Goal: Information Seeking & Learning: Learn about a topic

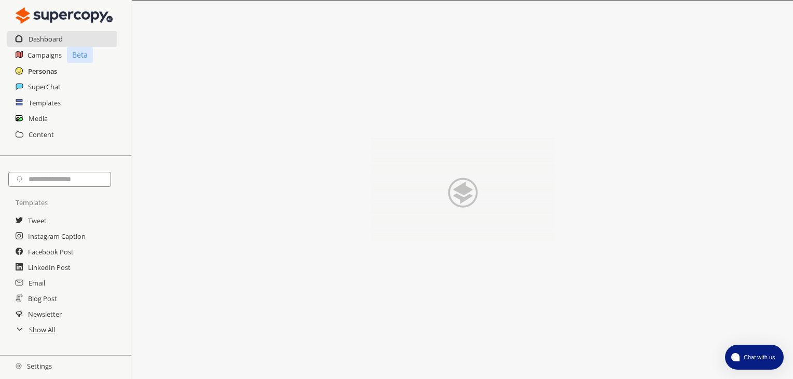
click at [32, 65] on h2 "Personas" at bounding box center [42, 71] width 29 height 16
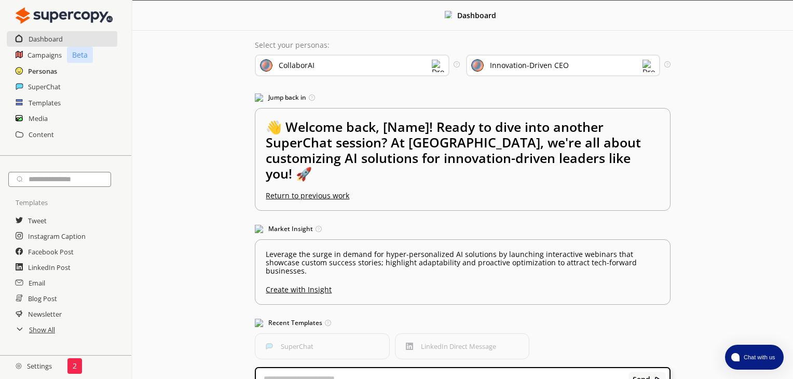
click at [44, 66] on h2 "Personas" at bounding box center [42, 71] width 29 height 16
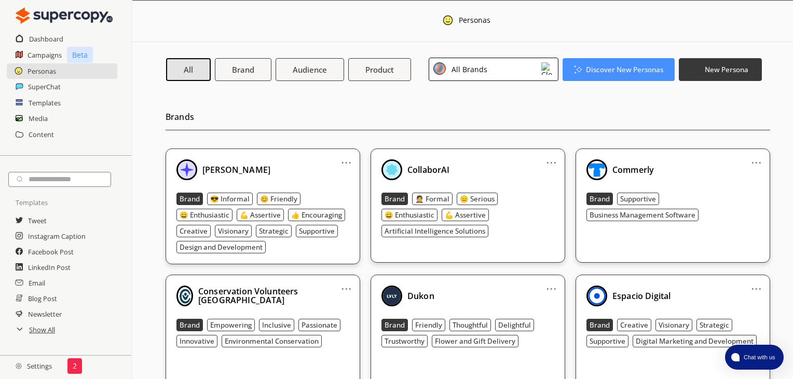
click at [512, 63] on div "All Brands" at bounding box center [494, 69] width 130 height 23
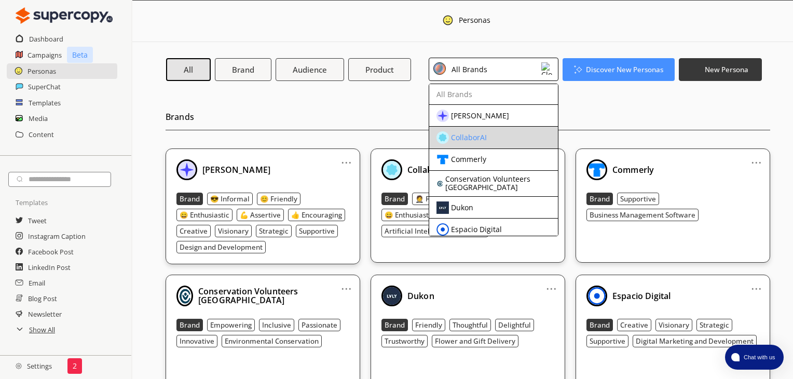
click at [505, 129] on li "CollaborAI" at bounding box center [493, 138] width 129 height 22
click at [473, 142] on div "CollaborAI" at bounding box center [484, 137] width 97 height 12
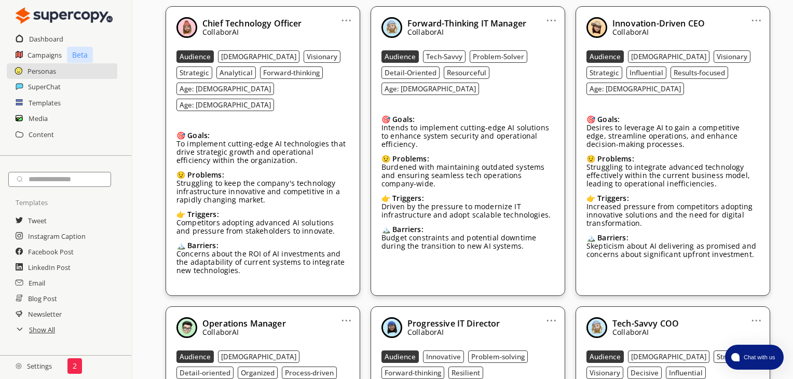
scroll to position [309, 0]
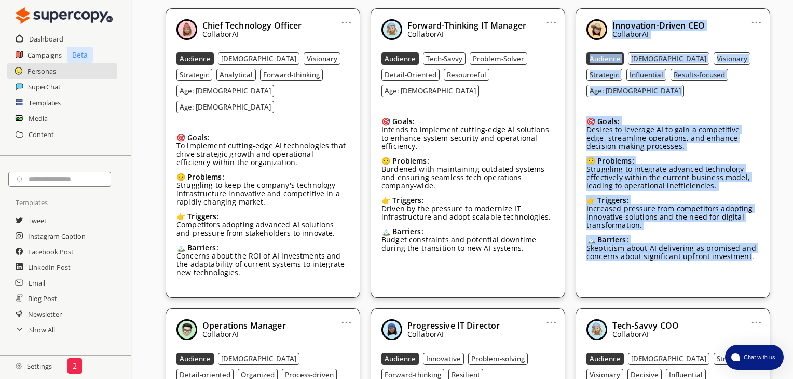
drag, startPoint x: 746, startPoint y: 243, endPoint x: 610, endPoint y: 19, distance: 262.9
click at [610, 19] on div "Innovation-Driven CEO CollaborAI Audience [DEMOGRAPHIC_DATA] Visionary Strategi…" at bounding box center [672, 145] width 173 height 252
copy div "Innovation-Driven CEO CollaborAI Audience [DEMOGRAPHIC_DATA] Visionary Strategi…"
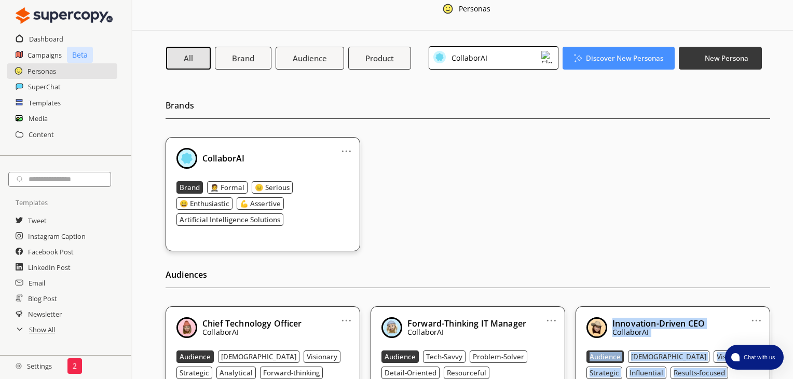
scroll to position [0, 0]
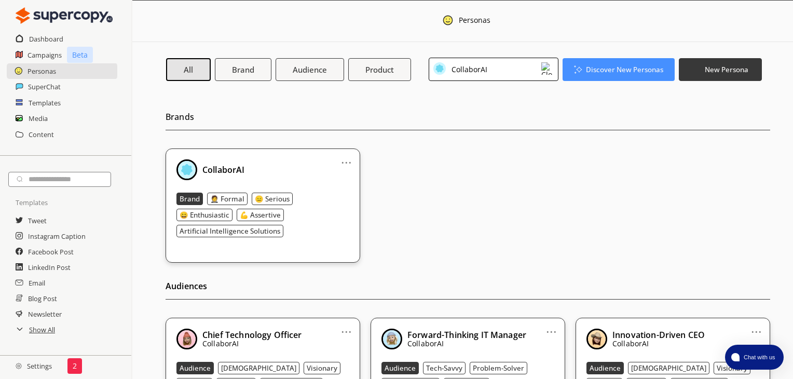
click at [345, 160] on link "..." at bounding box center [346, 158] width 11 height 8
click at [345, 171] on li "Edit" at bounding box center [333, 179] width 60 height 19
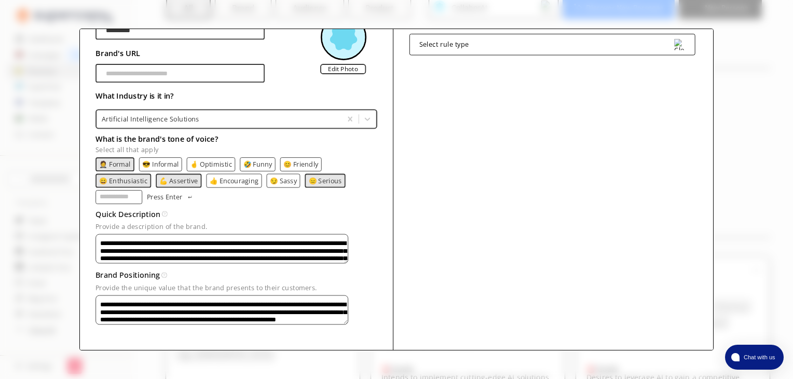
scroll to position [62, 0]
click at [46, 189] on div "**********" at bounding box center [396, 189] width 793 height 379
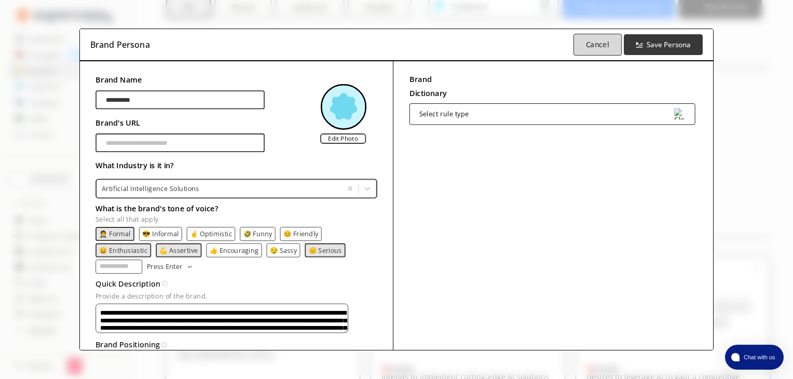
click at [597, 48] on b "Cancel" at bounding box center [597, 44] width 23 height 10
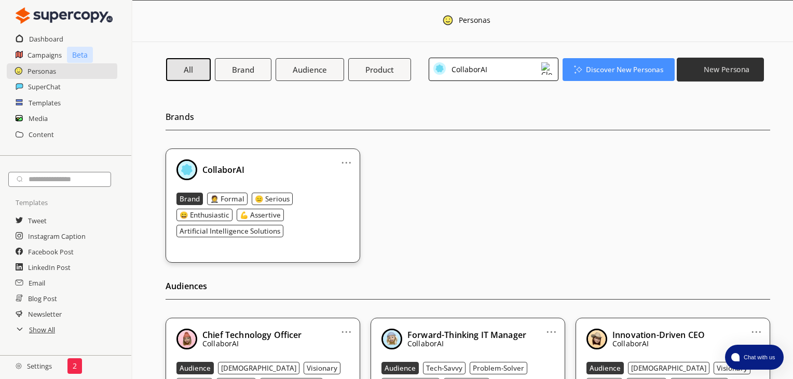
click at [684, 64] on button "New Persona" at bounding box center [720, 69] width 87 height 24
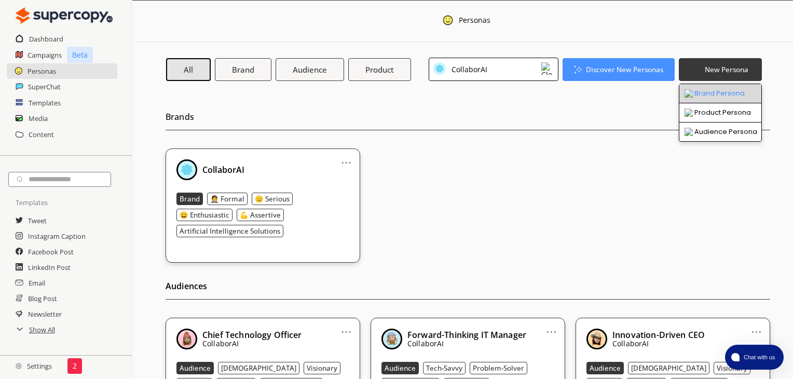
click at [711, 88] on li "Brand Persona" at bounding box center [720, 93] width 82 height 19
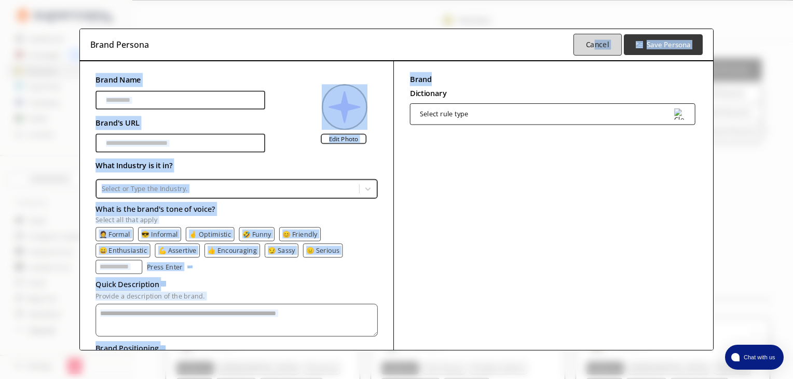
drag, startPoint x: 586, startPoint y: 61, endPoint x: 592, endPoint y: 50, distance: 12.3
click at [592, 50] on div "Brand Persona Cancel Save Persona Brand Name [PERSON_NAME]'s URL Edit Photo Wha…" at bounding box center [396, 228] width 633 height 398
click at [592, 50] on button "Cancel" at bounding box center [597, 45] width 48 height 22
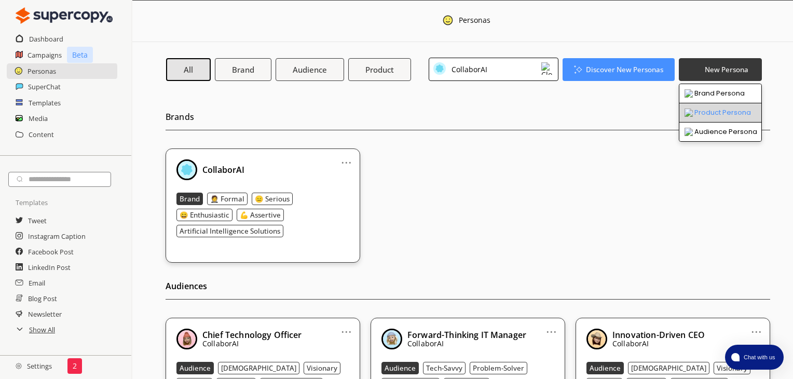
click at [703, 118] on li "Product Persona" at bounding box center [720, 112] width 82 height 19
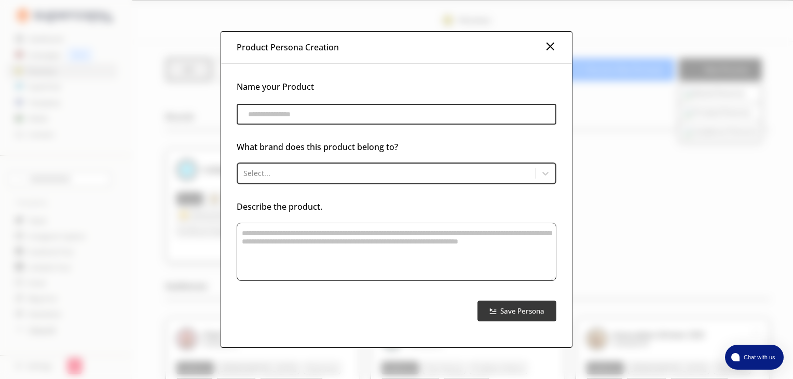
click at [555, 46] on img at bounding box center [550, 46] width 12 height 12
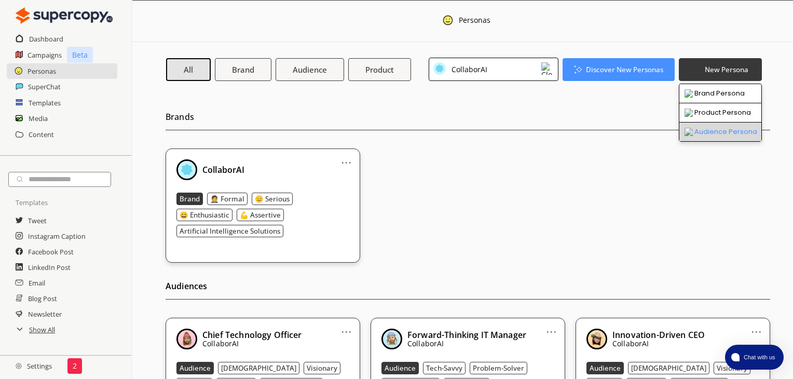
click at [720, 129] on li "Audience Persona" at bounding box center [720, 131] width 82 height 19
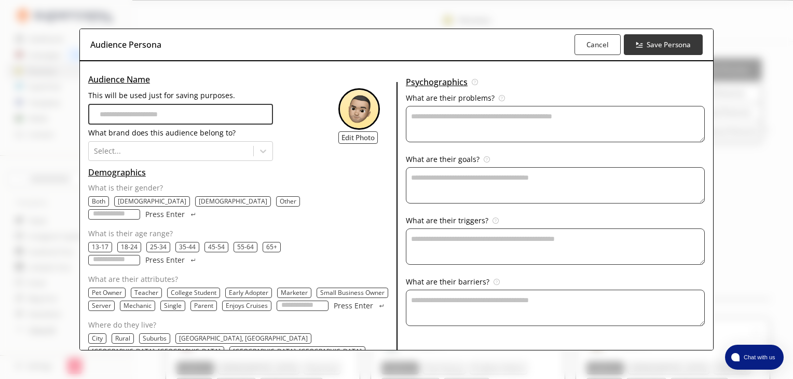
click at [722, 130] on div "Audience Persona Cancel Save Persona Audience Name This will be used just for s…" at bounding box center [396, 189] width 793 height 379
click at [586, 45] on b "Cancel" at bounding box center [597, 44] width 23 height 10
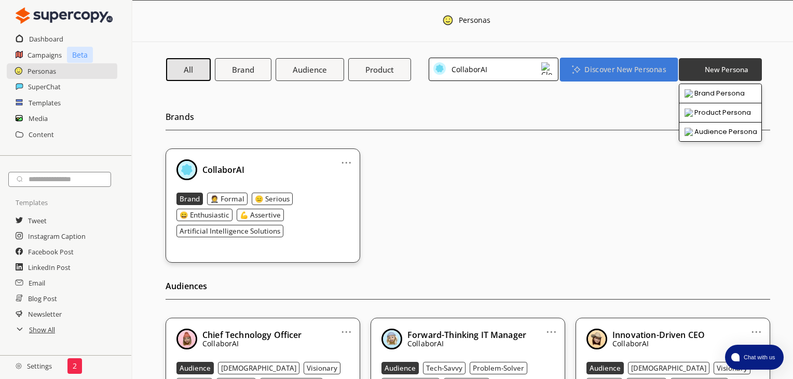
click at [598, 72] on b "Discover New Personas" at bounding box center [624, 69] width 81 height 10
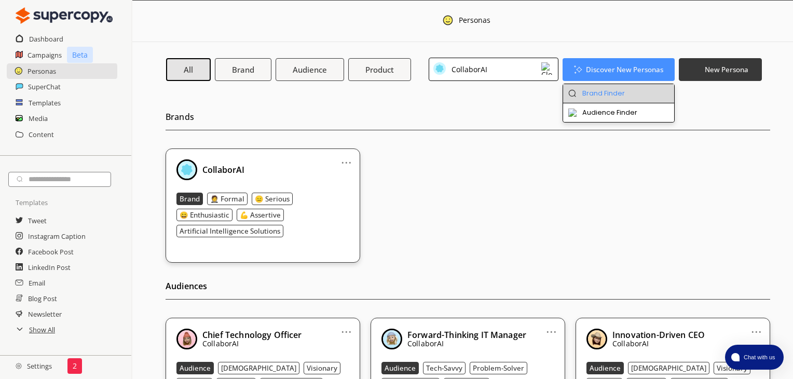
click at [600, 90] on li "Brand Finder" at bounding box center [619, 93] width 112 height 19
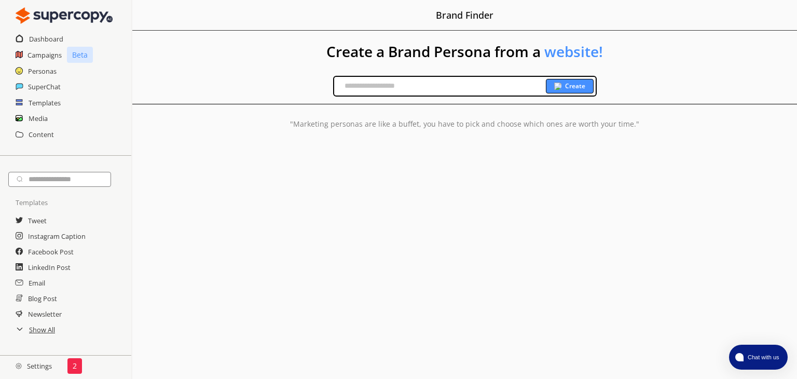
paste input "**********"
click at [504, 84] on input "**********" at bounding box center [440, 86] width 213 height 16
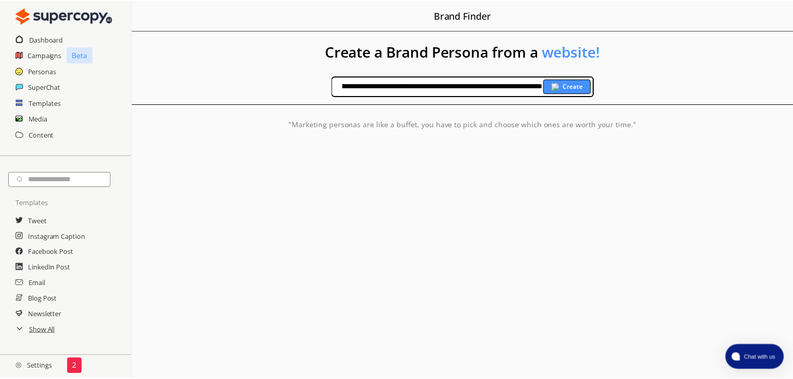
scroll to position [0, 0]
click at [469, 88] on input "**********" at bounding box center [440, 86] width 213 height 16
paste input "text"
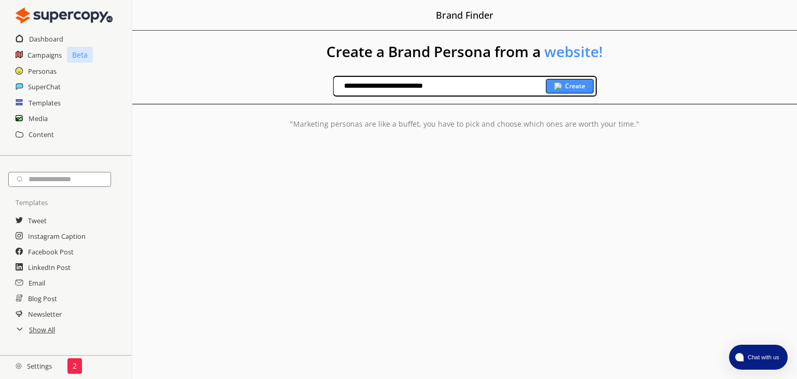
click at [554, 88] on img at bounding box center [557, 86] width 7 height 7
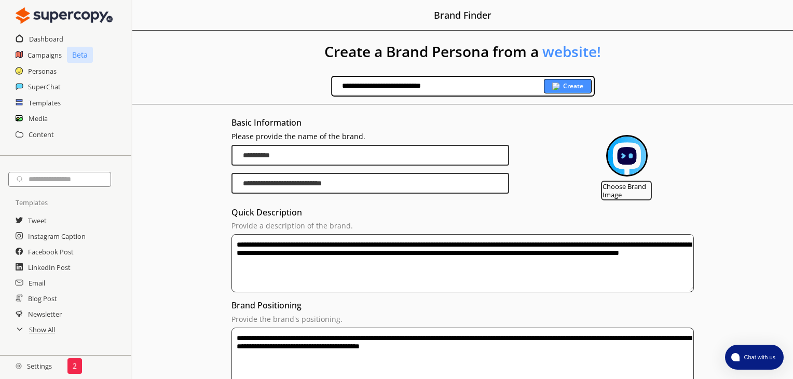
click at [486, 95] on div "**********" at bounding box center [463, 86] width 264 height 21
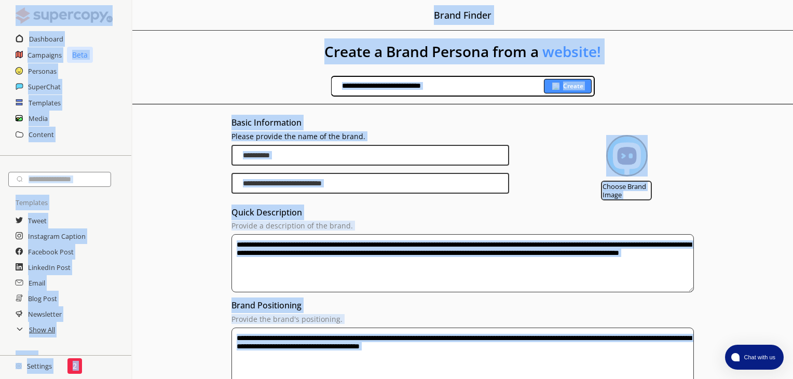
click at [486, 81] on input "**********" at bounding box center [438, 86] width 213 height 16
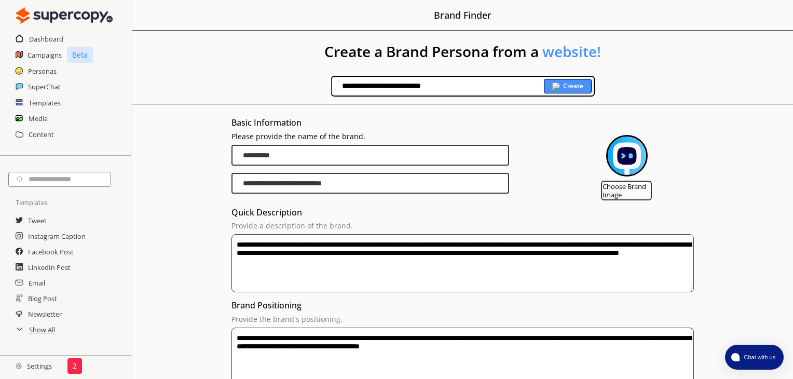
paste input "text"
click at [486, 81] on input "**********" at bounding box center [438, 86] width 213 height 16
type input "**********"
click at [553, 86] on img at bounding box center [555, 86] width 7 height 7
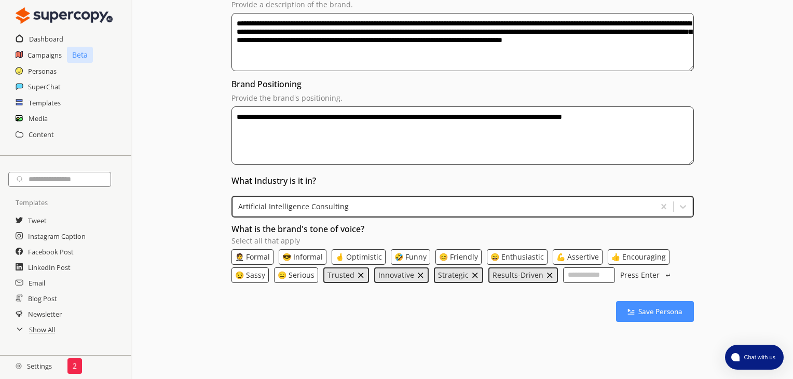
scroll to position [228, 0]
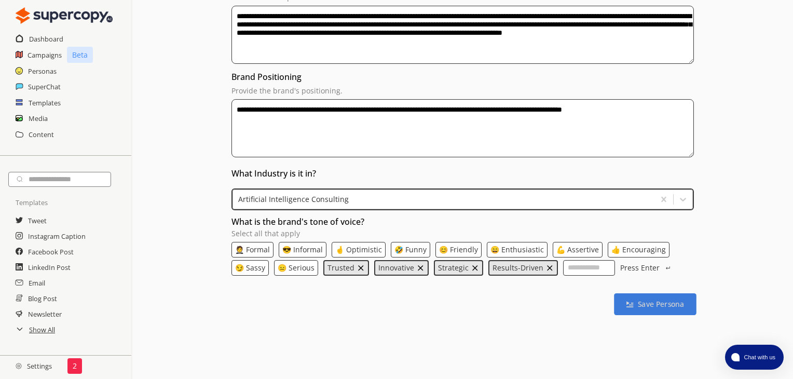
click at [654, 293] on button "Save Persona" at bounding box center [655, 304] width 82 height 22
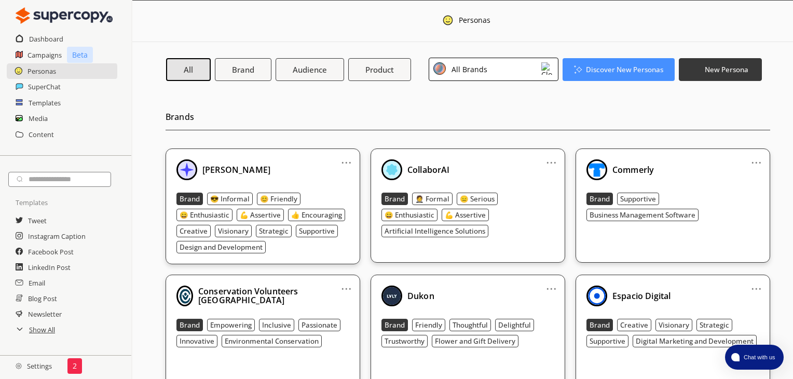
click at [506, 69] on div "All Brands" at bounding box center [494, 69] width 130 height 23
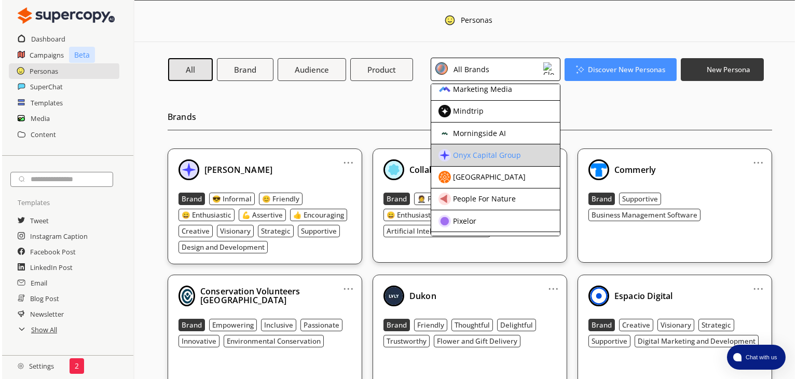
scroll to position [168, 0]
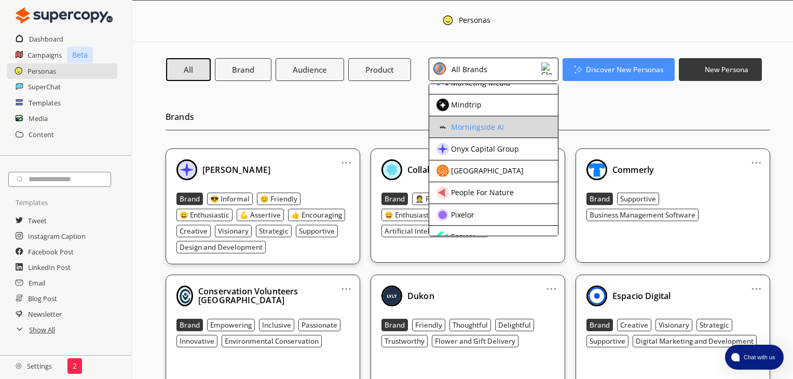
click at [502, 129] on div "Morningside AI" at bounding box center [477, 127] width 53 height 8
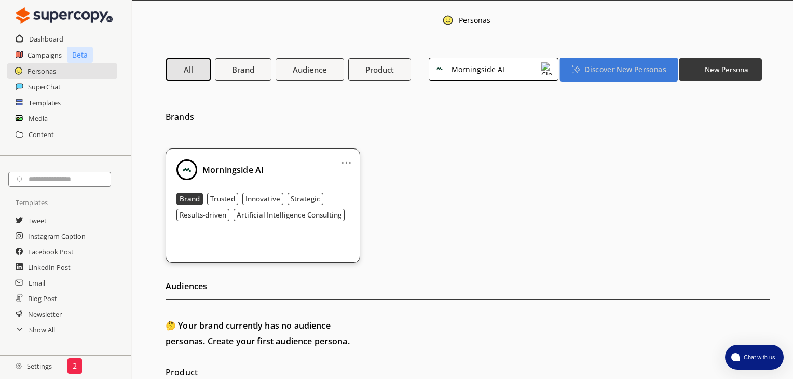
drag, startPoint x: 624, startPoint y: 71, endPoint x: 619, endPoint y: 63, distance: 9.7
click at [619, 63] on button "Discover New Personas" at bounding box center [618, 69] width 118 height 24
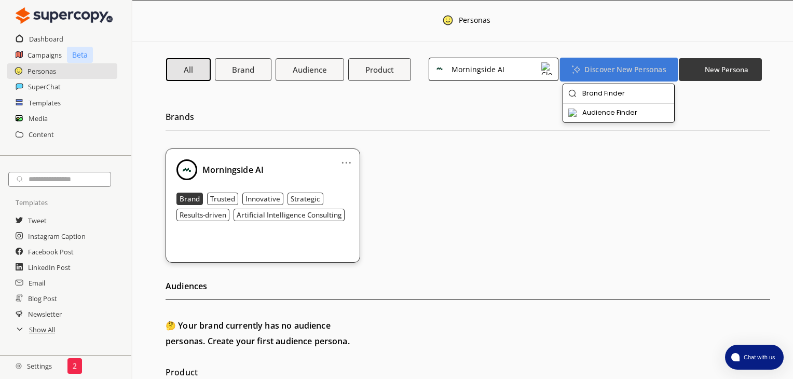
click at [619, 63] on button "Discover New Personas" at bounding box center [618, 69] width 118 height 24
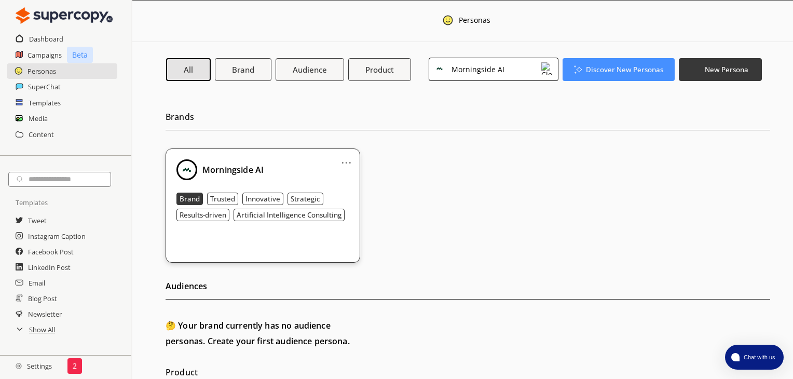
click at [623, 56] on div "All Brand Audience Product Morningside AI Discover New Personas New Persona Bra…" at bounding box center [462, 244] width 661 height 405
click at [623, 65] on b "Discover New Personas" at bounding box center [624, 69] width 81 height 10
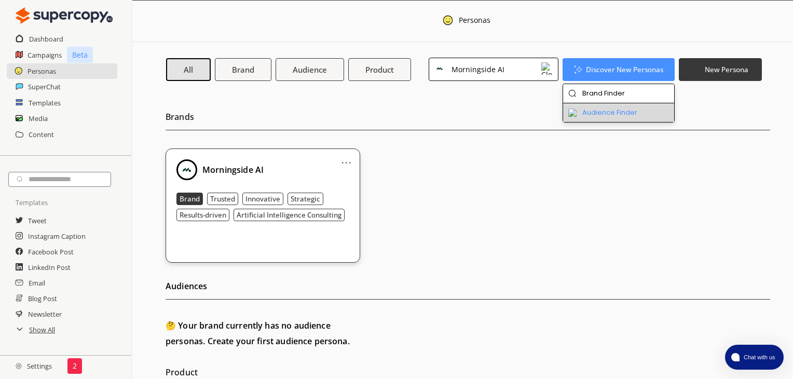
click at [619, 113] on li "Audience Finder" at bounding box center [619, 112] width 112 height 19
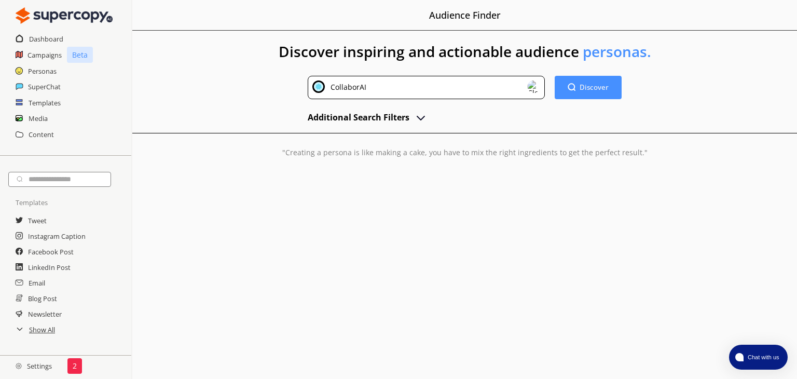
click at [473, 92] on div "CollaborAI" at bounding box center [426, 87] width 237 height 23
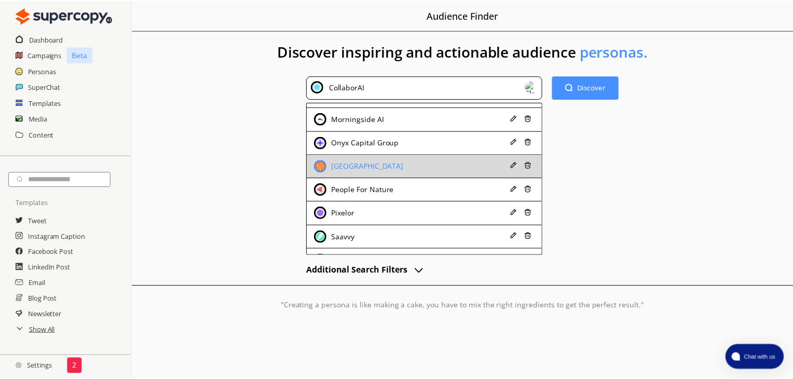
scroll to position [210, 0]
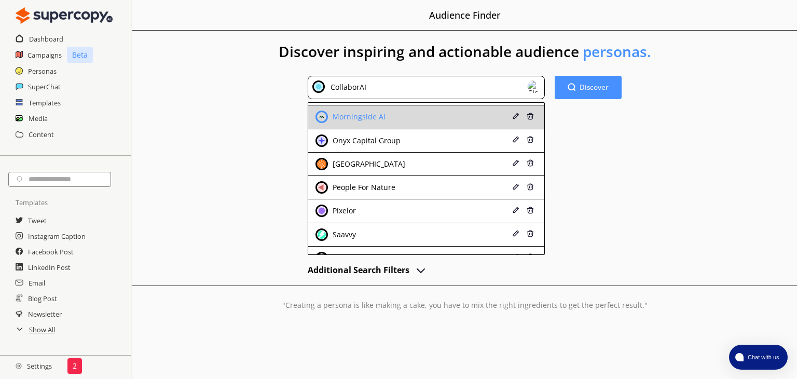
click at [438, 115] on div "Morningside AI" at bounding box center [407, 117] width 183 height 12
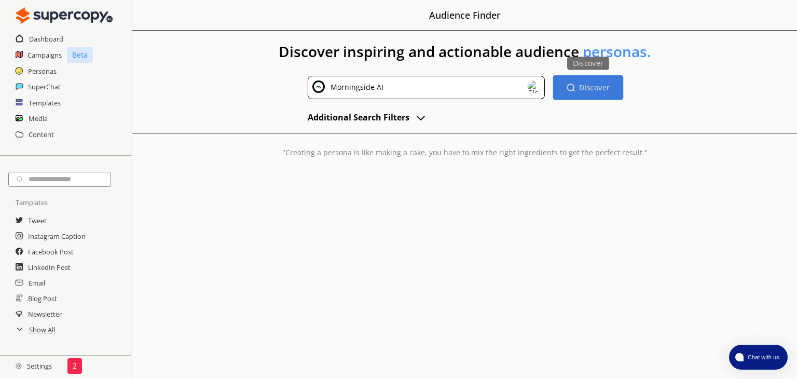
click at [601, 84] on b "Discover" at bounding box center [595, 88] width 31 height 10
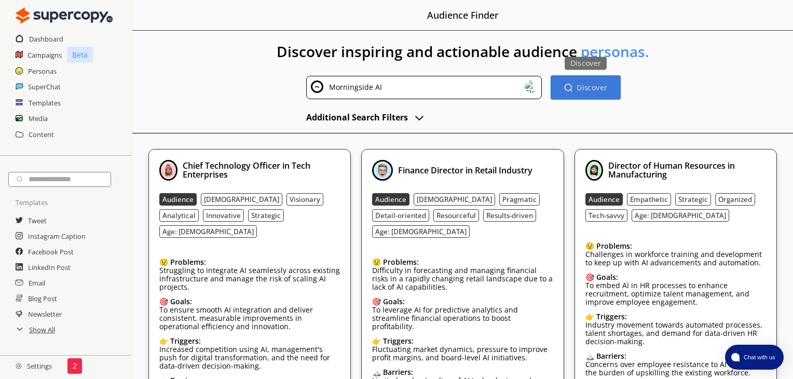
click at [601, 84] on b "Discover" at bounding box center [592, 88] width 31 height 10
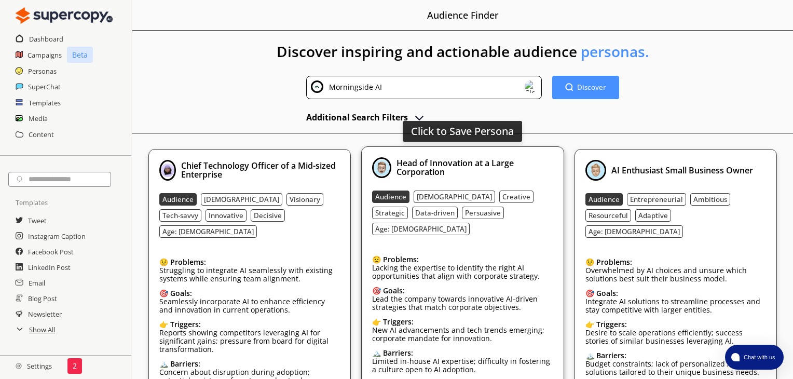
scroll to position [58, 0]
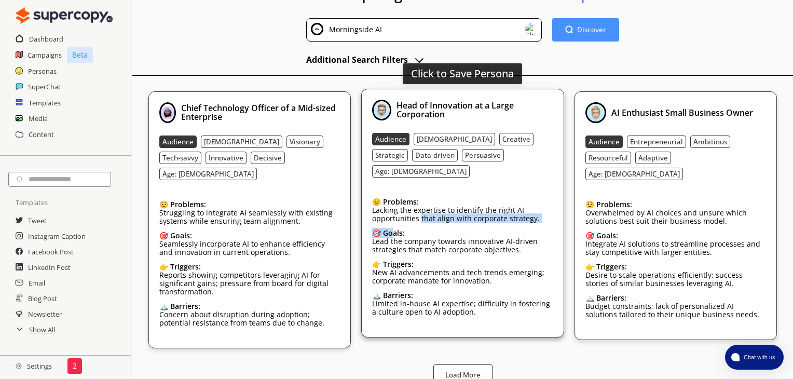
drag, startPoint x: 388, startPoint y: 215, endPoint x: 419, endPoint y: 203, distance: 34.0
click at [419, 203] on div "😟 Problems: Lacking the expertise to identify the right AI opportunities that a…" at bounding box center [462, 258] width 181 height 136
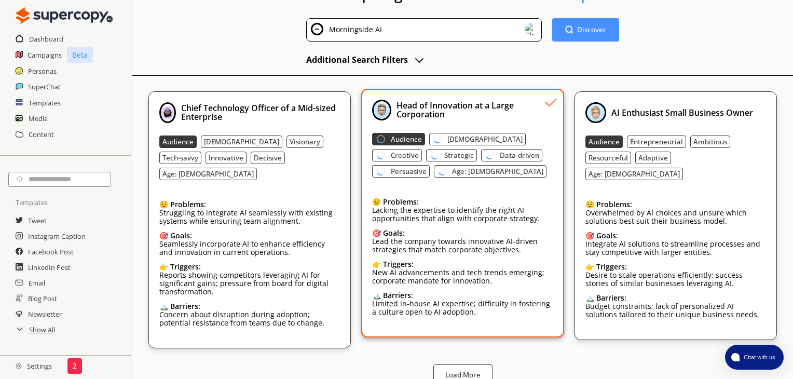
click at [419, 203] on div "😟 Problems:" at bounding box center [462, 202] width 181 height 8
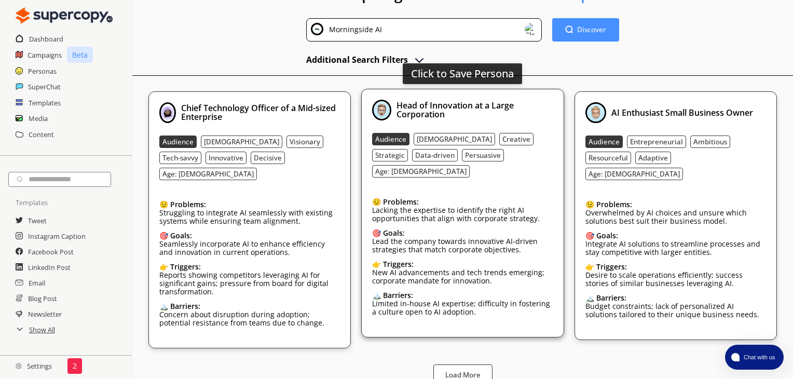
click at [419, 206] on p "Lacking the expertise to identify the right AI opportunities that align with co…" at bounding box center [462, 214] width 181 height 17
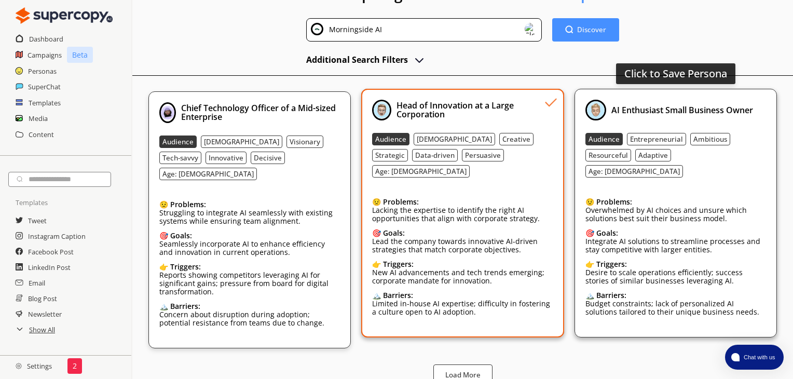
click at [590, 206] on p "Overwhelmed by AI choices and unsure which solutions best suit their business m…" at bounding box center [675, 214] width 181 height 17
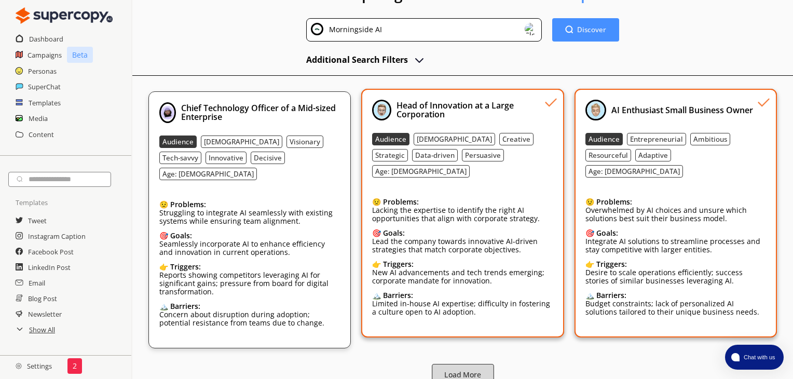
click at [455, 367] on button "Load More" at bounding box center [463, 375] width 62 height 22
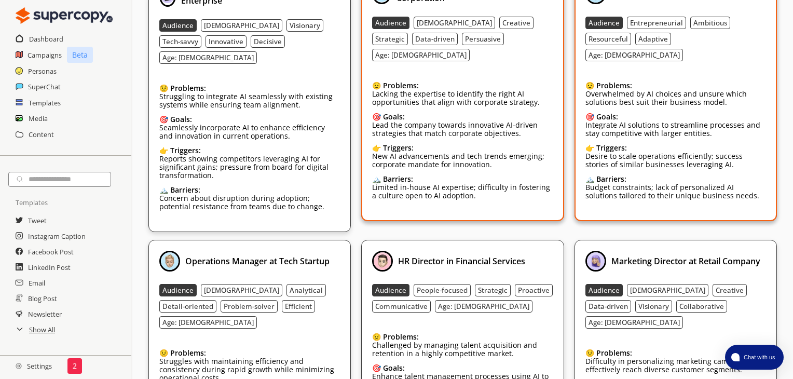
scroll to position [126, 0]
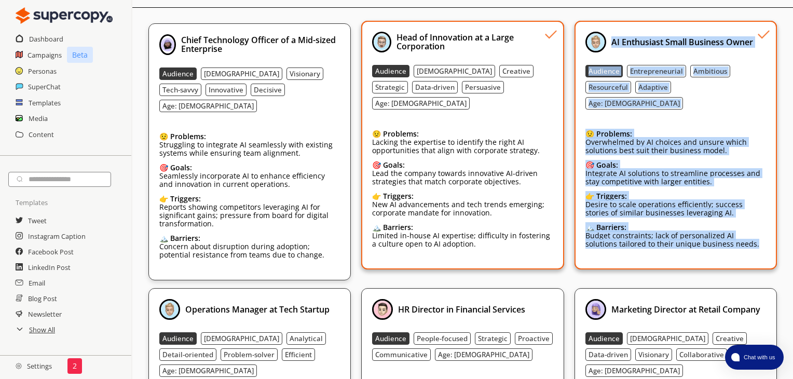
drag, startPoint x: 725, startPoint y: 232, endPoint x: 609, endPoint y: 44, distance: 221.4
click at [609, 44] on div "AI Enthusiast Small Business Owner Audience Entrepreneurial Ambitious Resourcef…" at bounding box center [675, 145] width 181 height 227
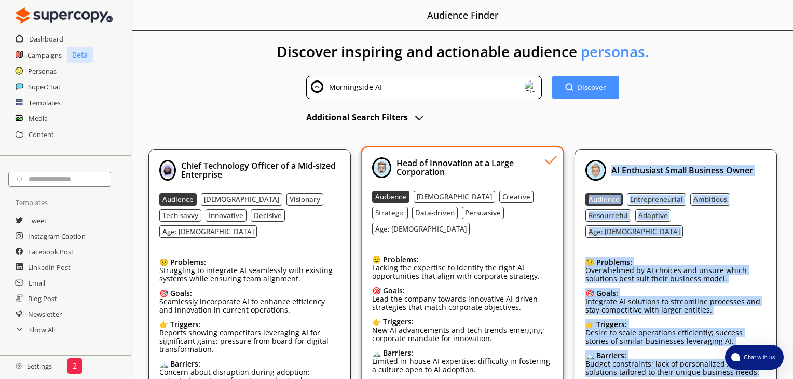
scroll to position [1, 0]
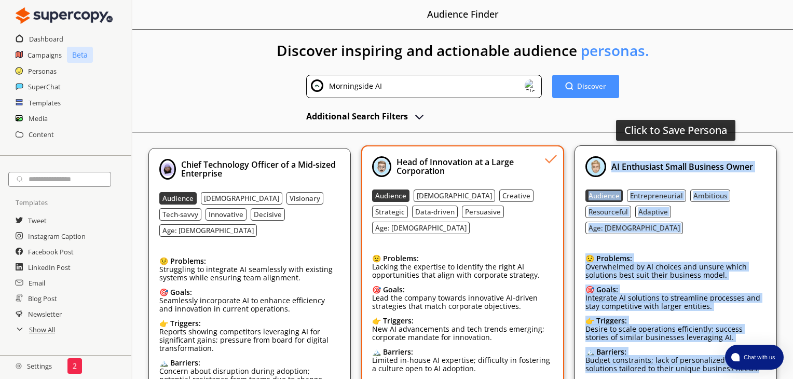
click at [686, 176] on div "AI Enthusiast Small Business Owner Audience Entrepreneurial Ambitious Resourcef…" at bounding box center [675, 269] width 181 height 227
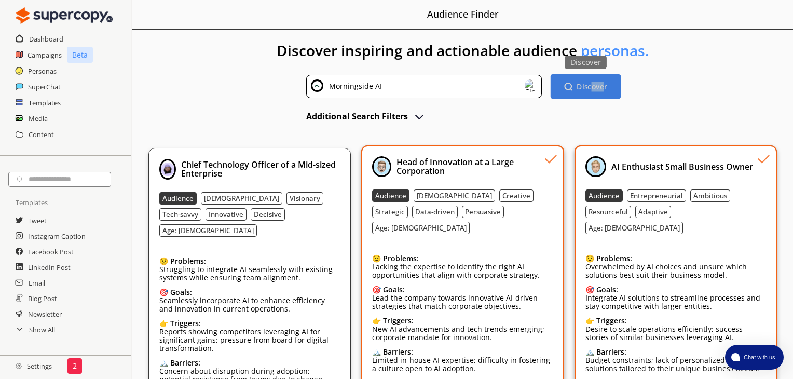
drag, startPoint x: 604, startPoint y: 101, endPoint x: 590, endPoint y: 82, distance: 23.8
click at [590, 82] on div "Morningside AI Discover Discover Additional Search Filters" at bounding box center [462, 99] width 313 height 49
click at [590, 82] on b "Discover" at bounding box center [592, 86] width 31 height 10
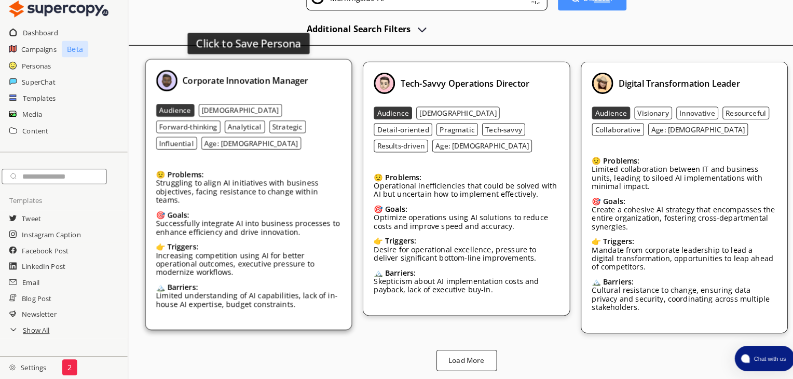
scroll to position [83, 0]
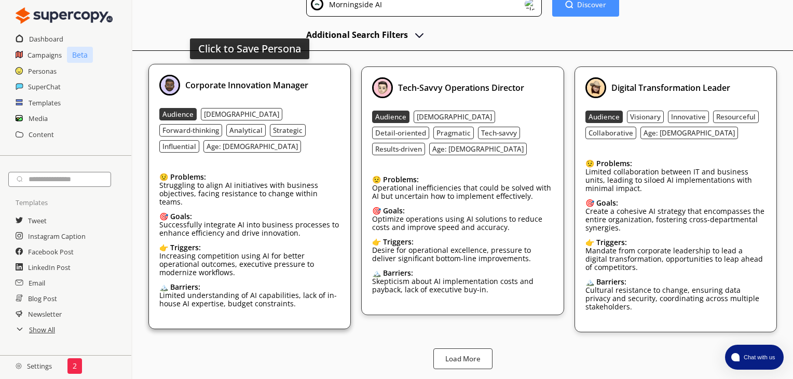
drag, startPoint x: 297, startPoint y: 285, endPoint x: 250, endPoint y: 185, distance: 110.5
drag, startPoint x: 250, startPoint y: 185, endPoint x: 204, endPoint y: 267, distance: 93.9
click at [204, 291] on p "Limited understanding of AI capabilities, lack of in-house AI expertise, budget…" at bounding box center [249, 299] width 181 height 17
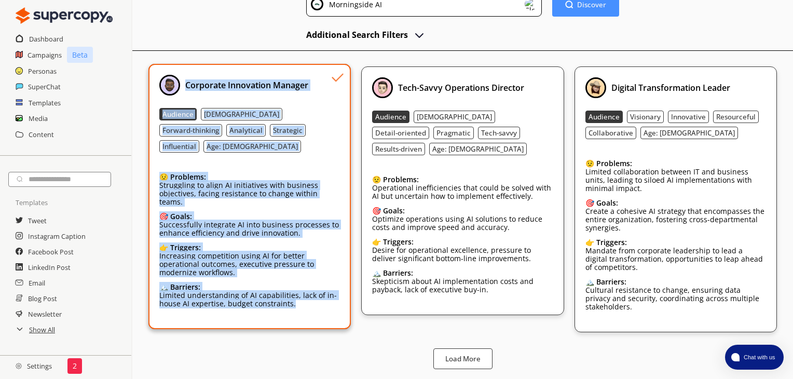
drag, startPoint x: 295, startPoint y: 282, endPoint x: 183, endPoint y: 87, distance: 225.0
click at [183, 87] on div "Corporate Innovation Manager Audience [DEMOGRAPHIC_DATA] Forward-thinking Analy…" at bounding box center [249, 196] width 181 height 243
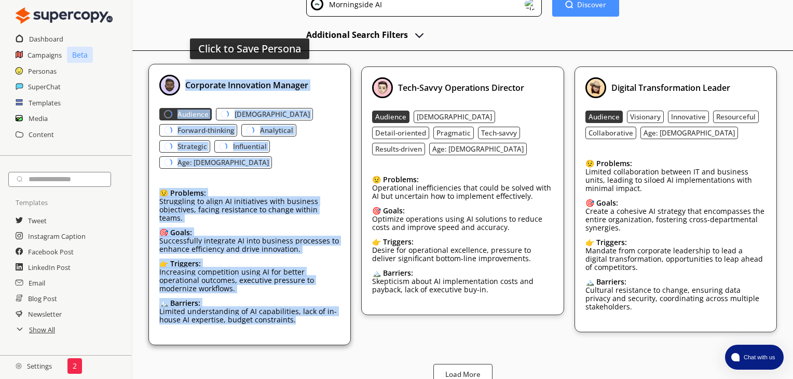
copy div "Corporate Innovation Manager Audience [DEMOGRAPHIC_DATA] Forward-thinking Analy…"
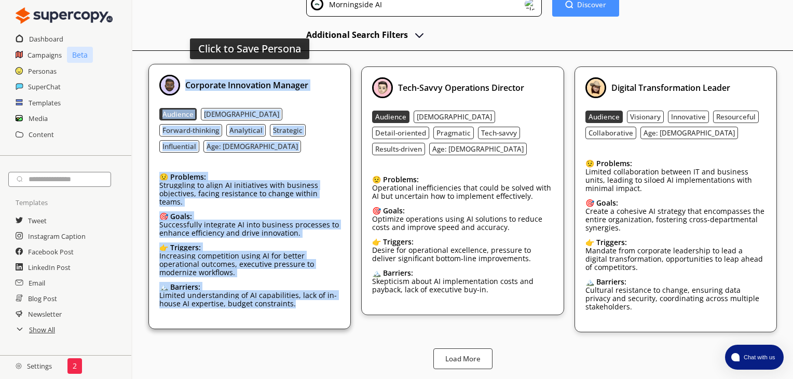
click at [284, 221] on p "Successfully integrate AI into business processes to enhance efficiency and dri…" at bounding box center [249, 229] width 181 height 17
